Goal: Complete application form

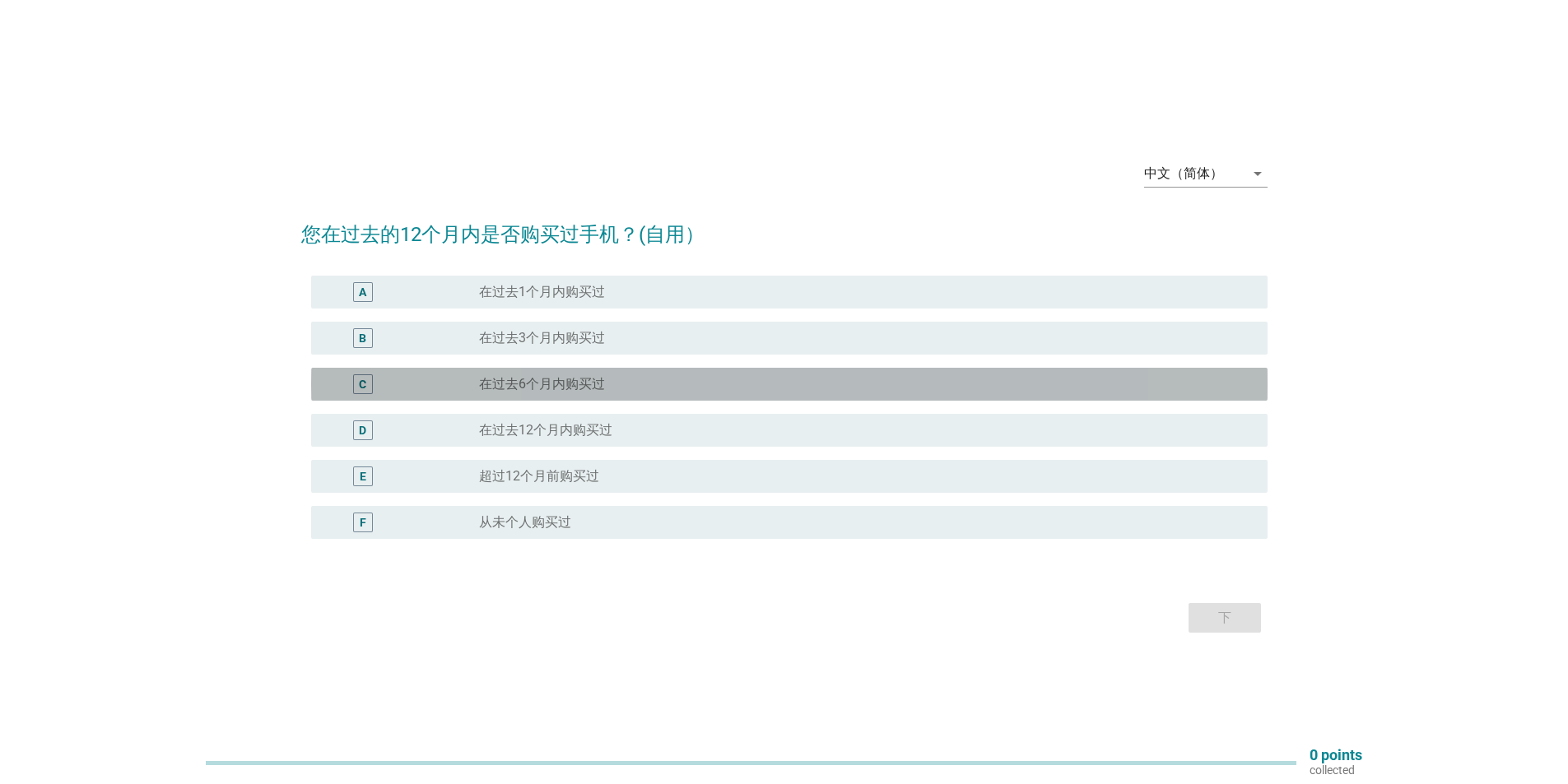
click at [608, 383] on div "radio_button_unchecked 在过去6个月内购买过" at bounding box center [860, 384] width 762 height 16
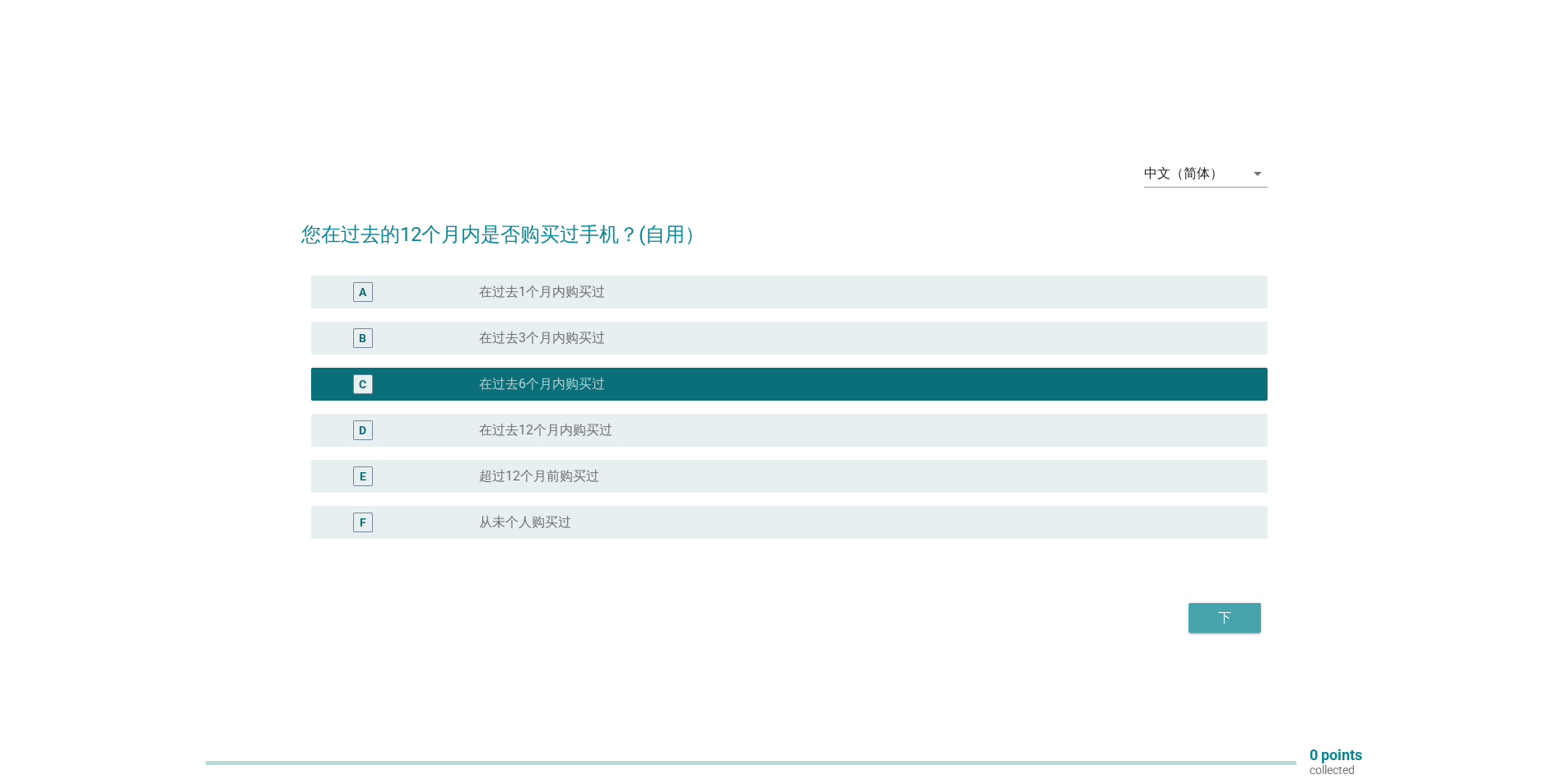
click at [1209, 619] on div "下" at bounding box center [1224, 618] width 46 height 20
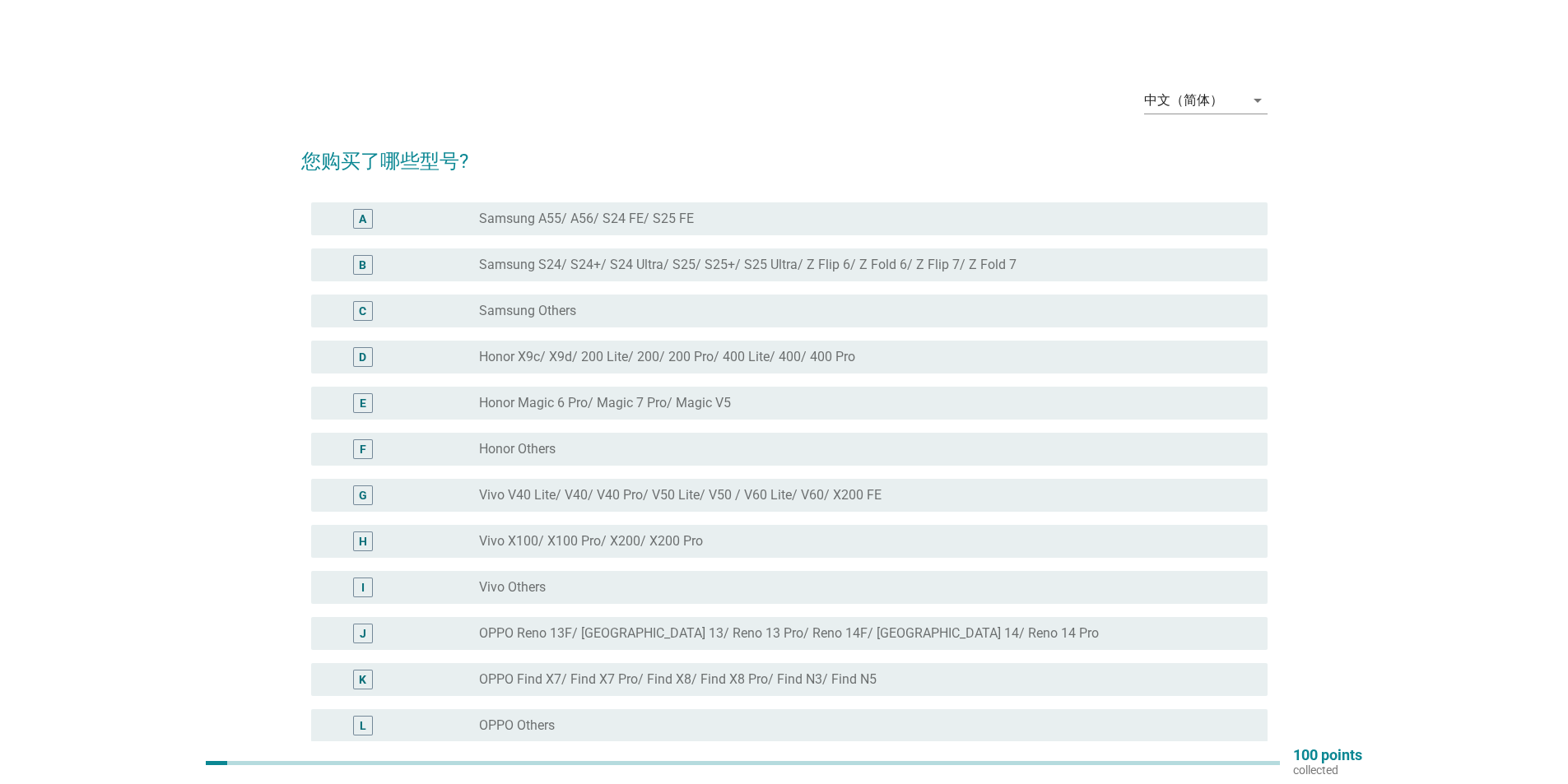
click at [629, 270] on label "Samsung S24/ S24+/ S24 Ultra/ S25/ S25+/ S25 Ultra/ Z Flip 6/ Z Fold 6/ Z Flip …" at bounding box center [748, 265] width 537 height 16
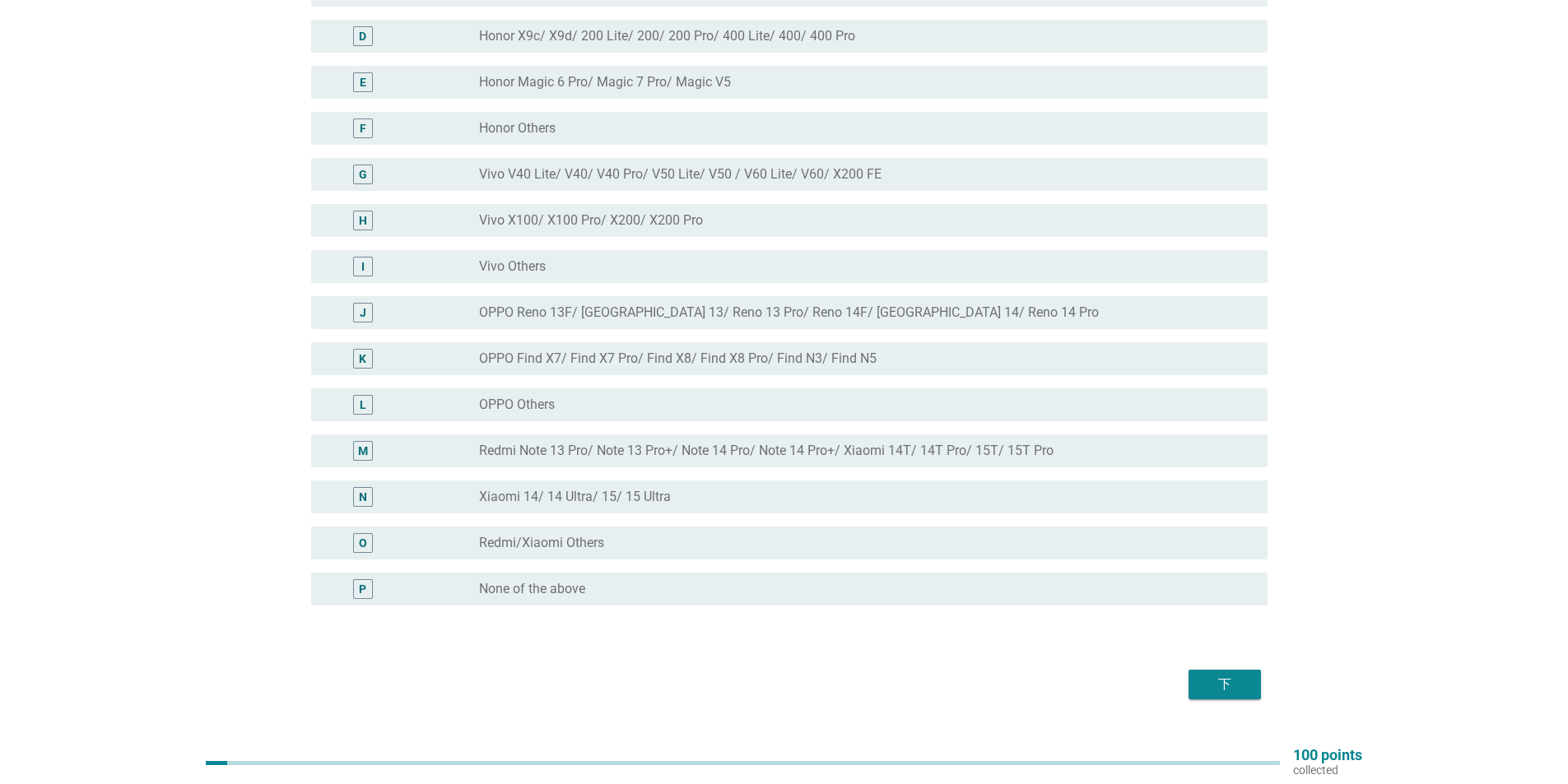
scroll to position [329, 0]
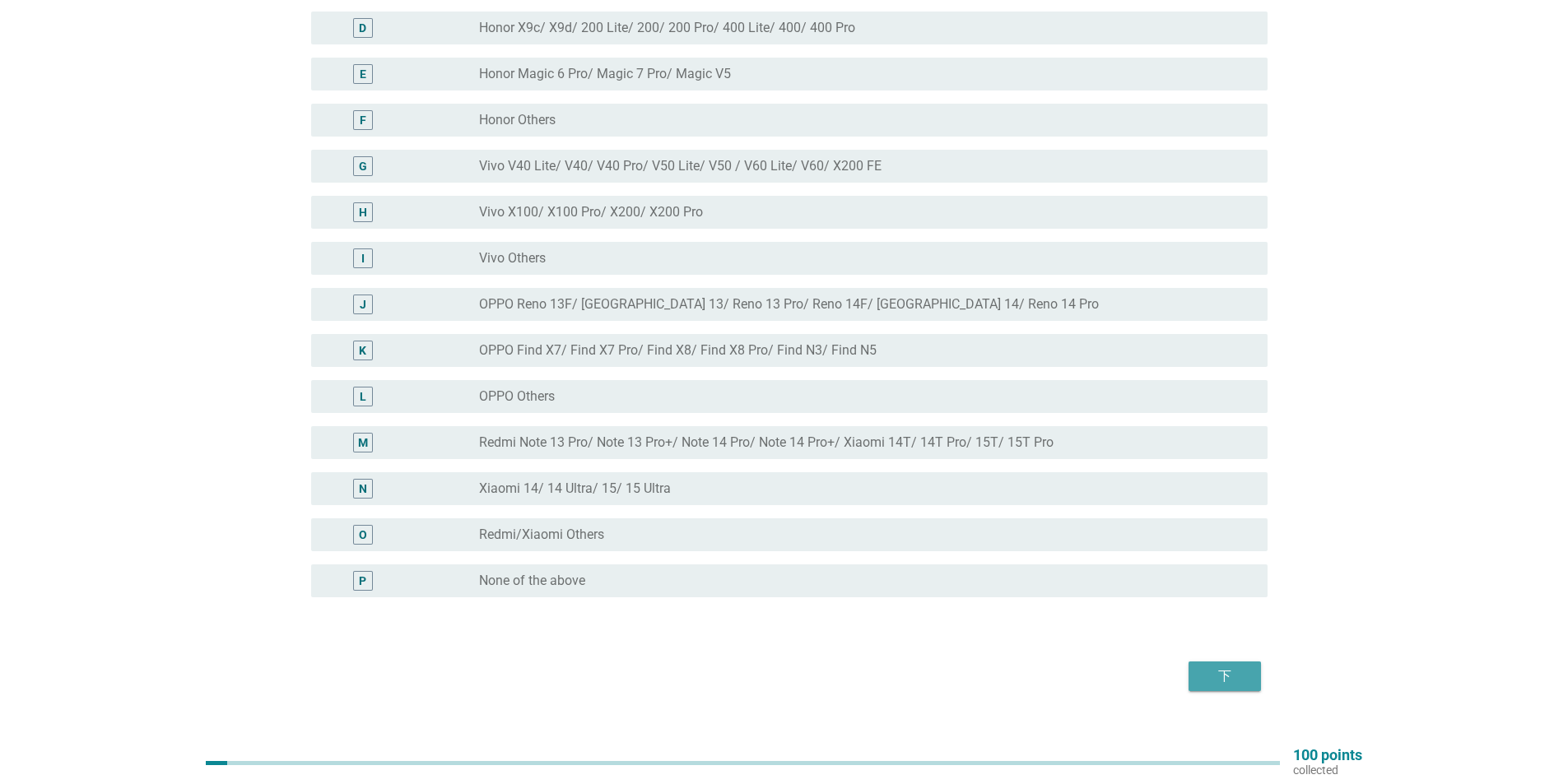
click at [1220, 684] on div "下" at bounding box center [1224, 676] width 46 height 20
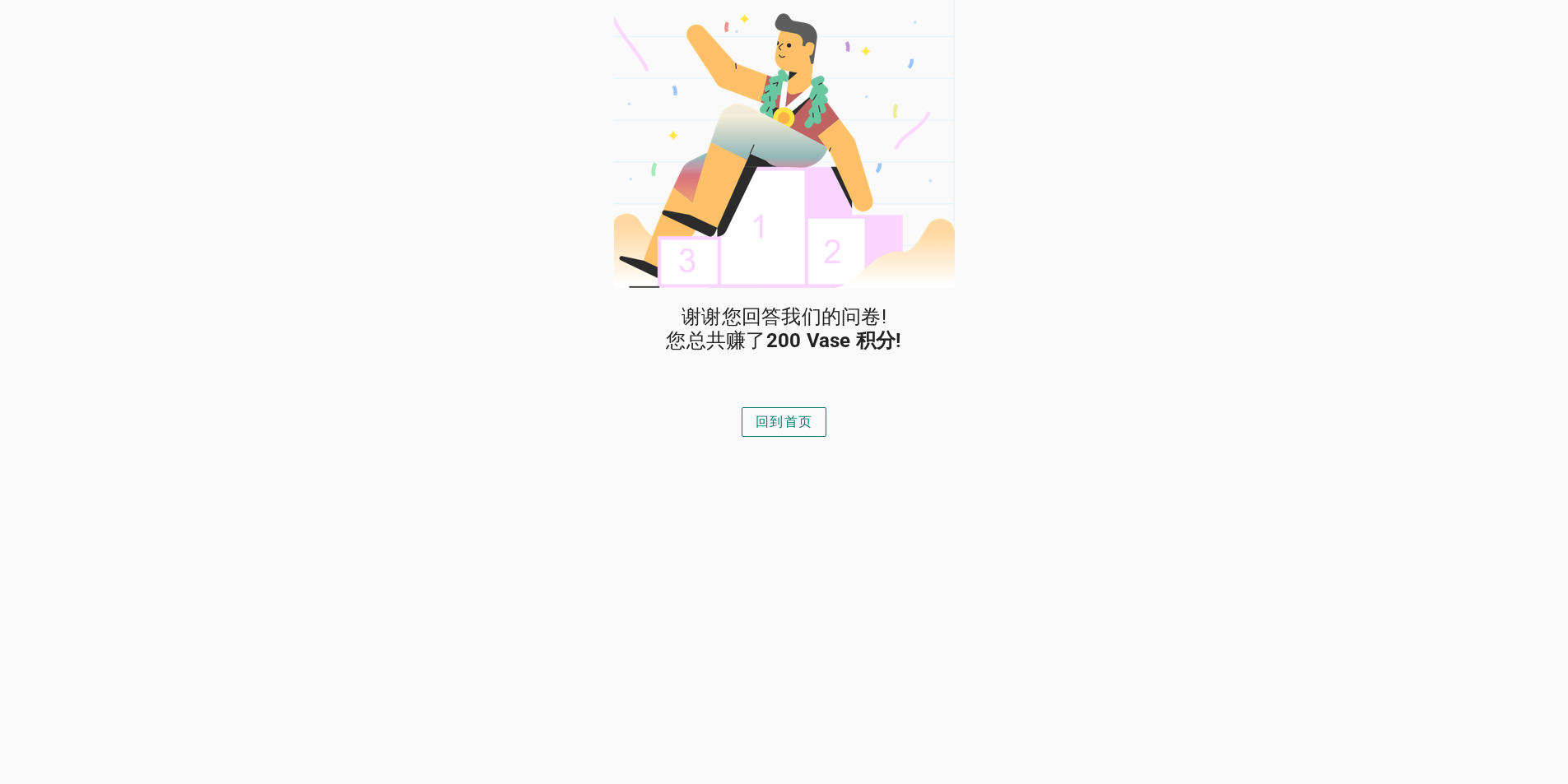
click at [786, 427] on div "回到首页" at bounding box center [784, 422] width 57 height 20
